Goal: Entertainment & Leisure: Consume media (video, audio)

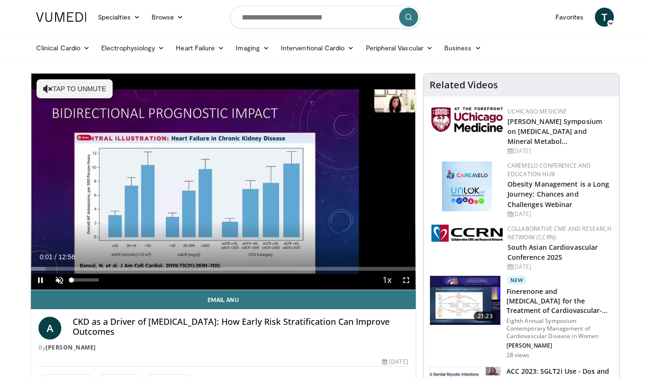
click at [60, 281] on span "Video Player" at bounding box center [59, 280] width 19 height 19
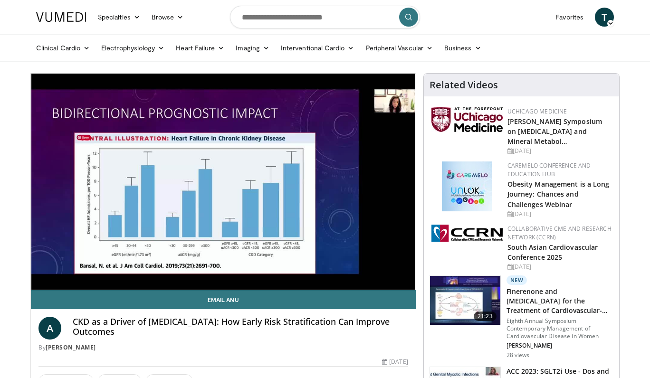
click at [611, 22] on icon at bounding box center [611, 23] width 7 height 7
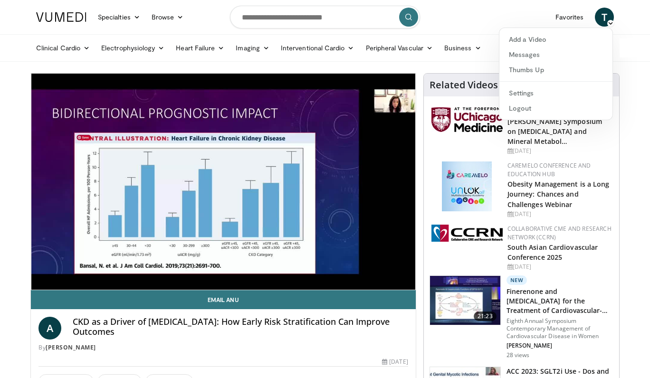
click at [532, 23] on nav "Specialties Adult & Family Medicine Allergy, [MEDICAL_DATA], Immunology Anesthe…" at bounding box center [325, 17] width 590 height 34
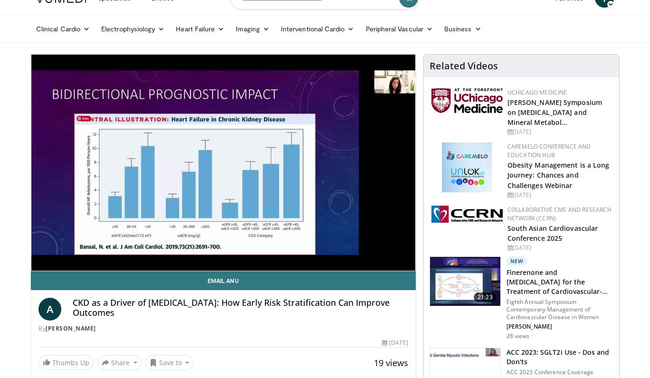
scroll to position [17, 0]
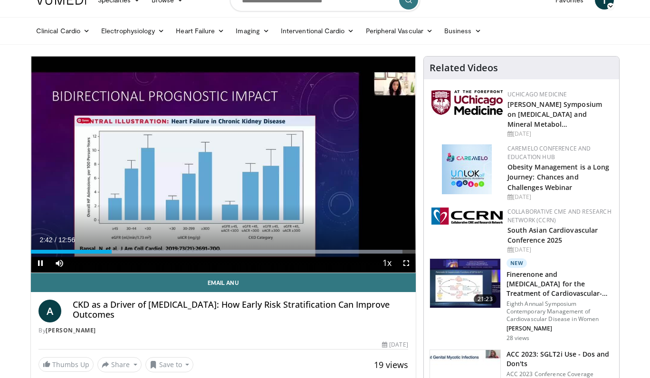
click at [406, 261] on span "Video Player" at bounding box center [406, 263] width 19 height 19
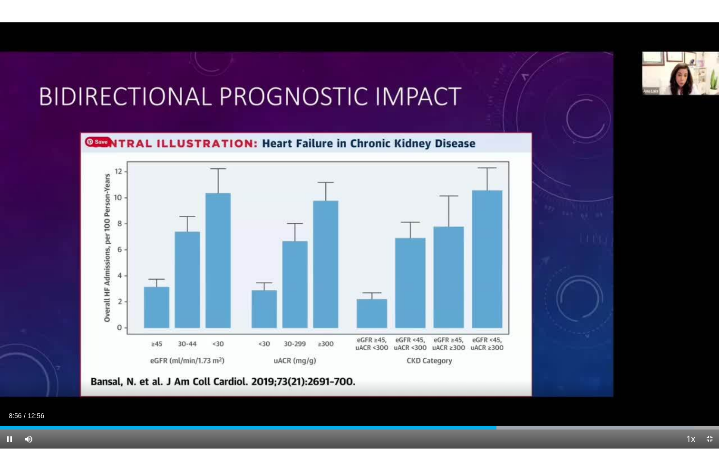
click at [650, 378] on span "Video Player" at bounding box center [709, 439] width 19 height 19
